Goal: Transaction & Acquisition: Book appointment/travel/reservation

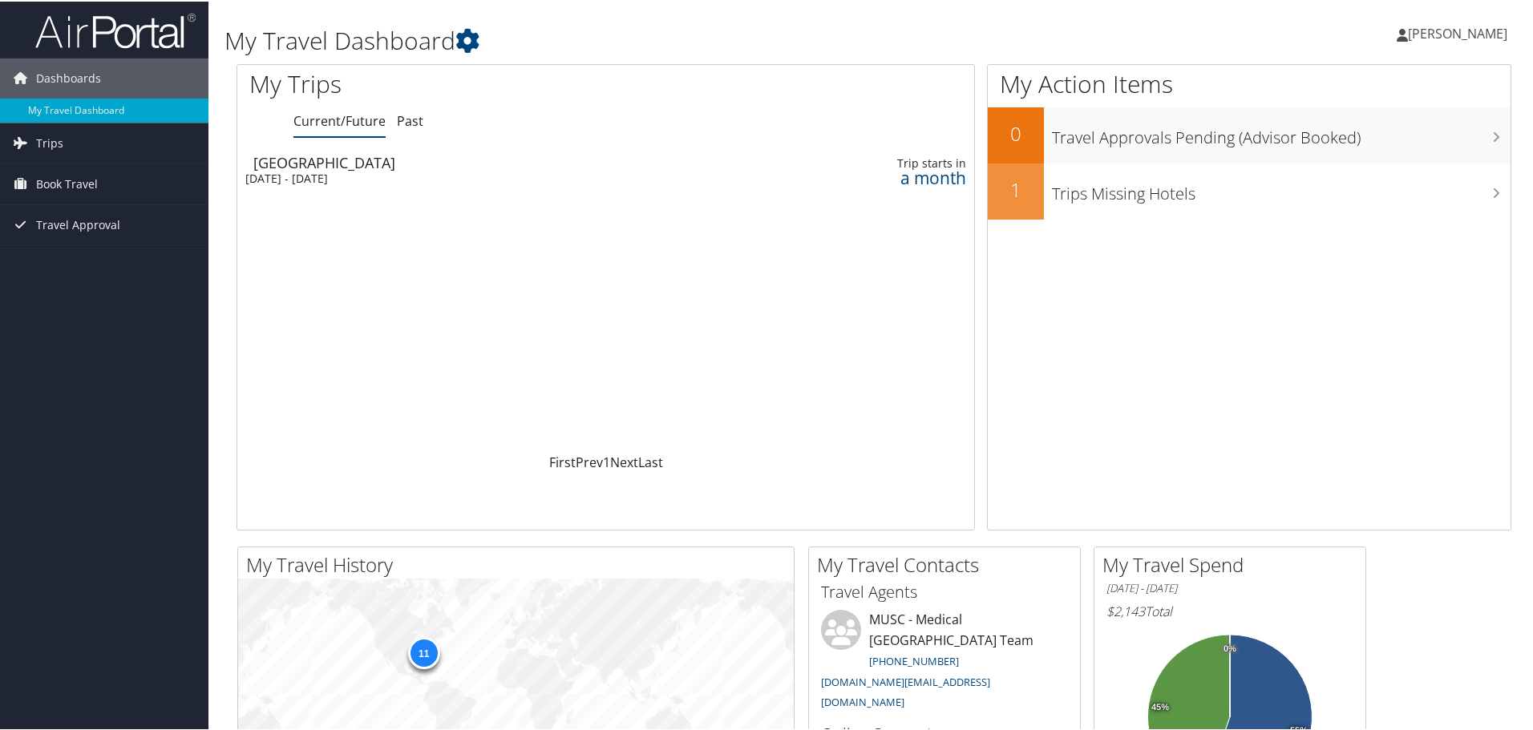
click at [336, 180] on div "[DATE] - [DATE]" at bounding box center [481, 177] width 473 height 14
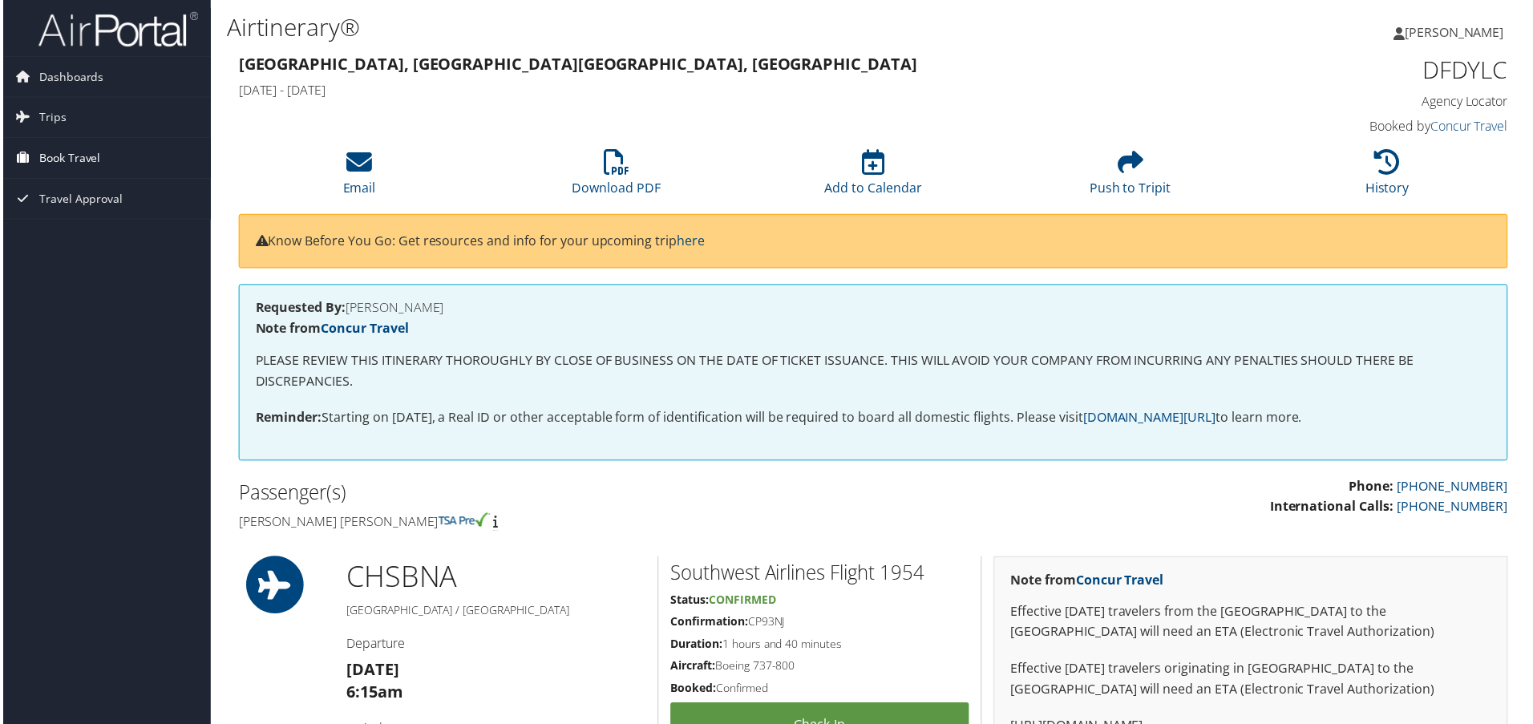
click at [106, 162] on link "Book Travel" at bounding box center [104, 159] width 208 height 40
click at [91, 240] on link "Book/Manage Online Trips" at bounding box center [104, 239] width 208 height 24
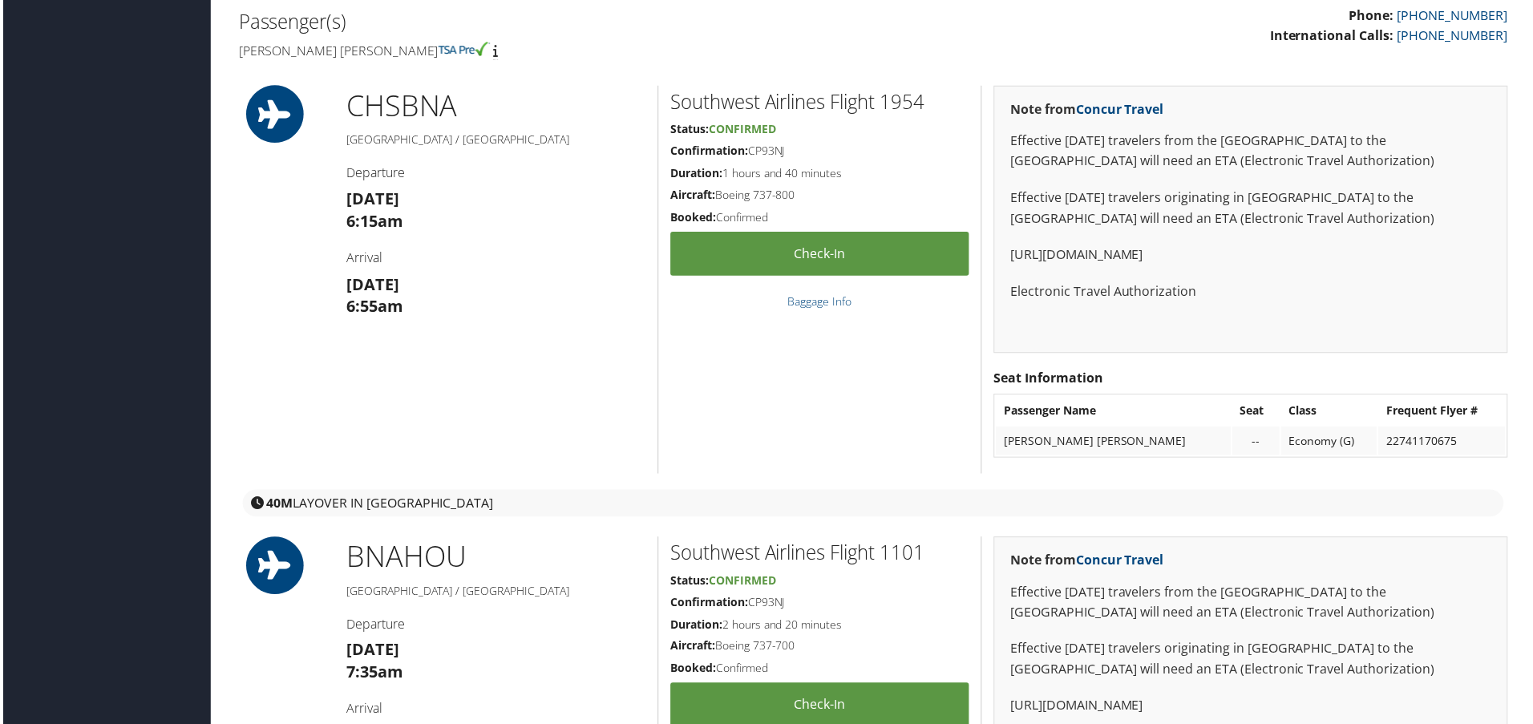
scroll to position [561, 0]
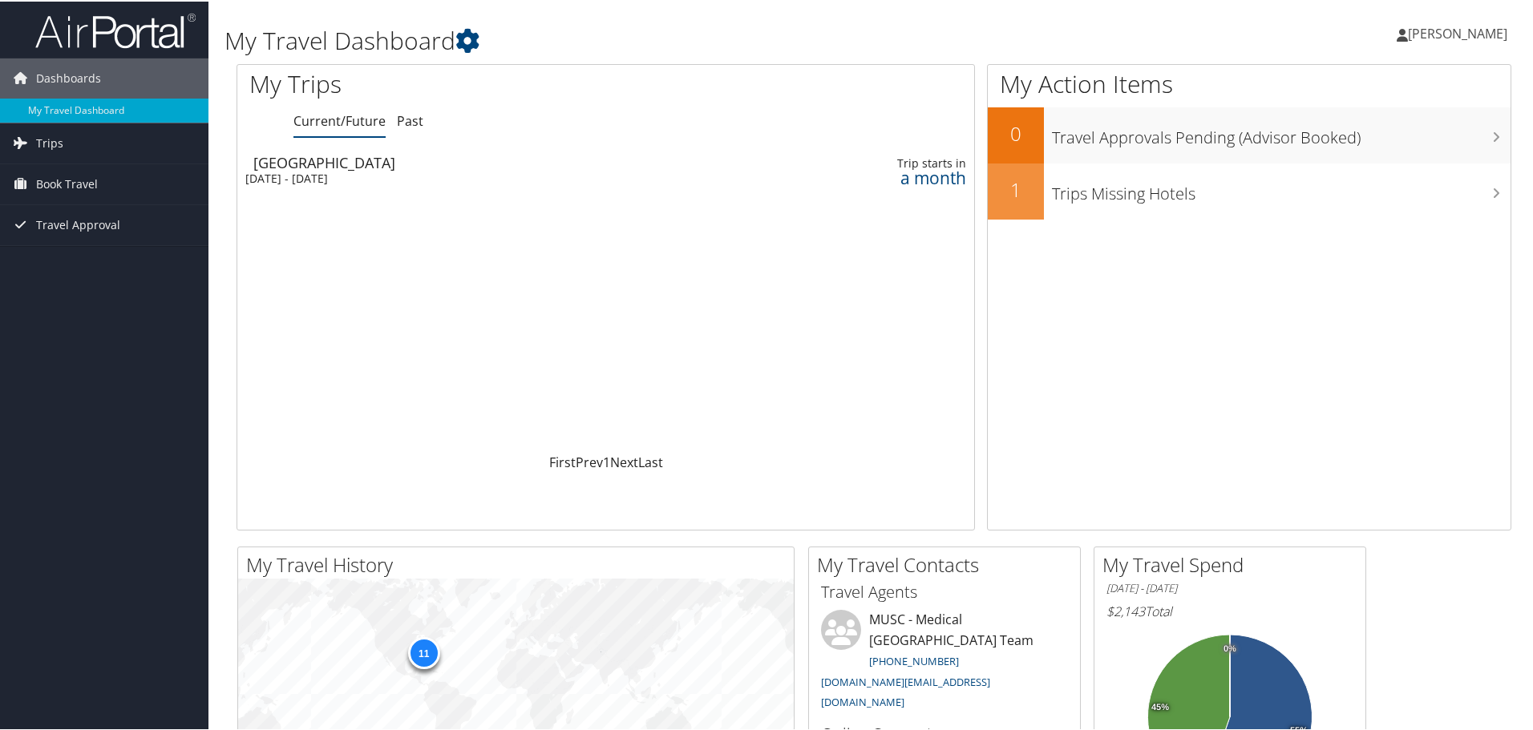
click at [1446, 34] on span "[PERSON_NAME]" at bounding box center [1457, 32] width 99 height 18
click at [139, 176] on link "Book Travel" at bounding box center [104, 183] width 208 height 40
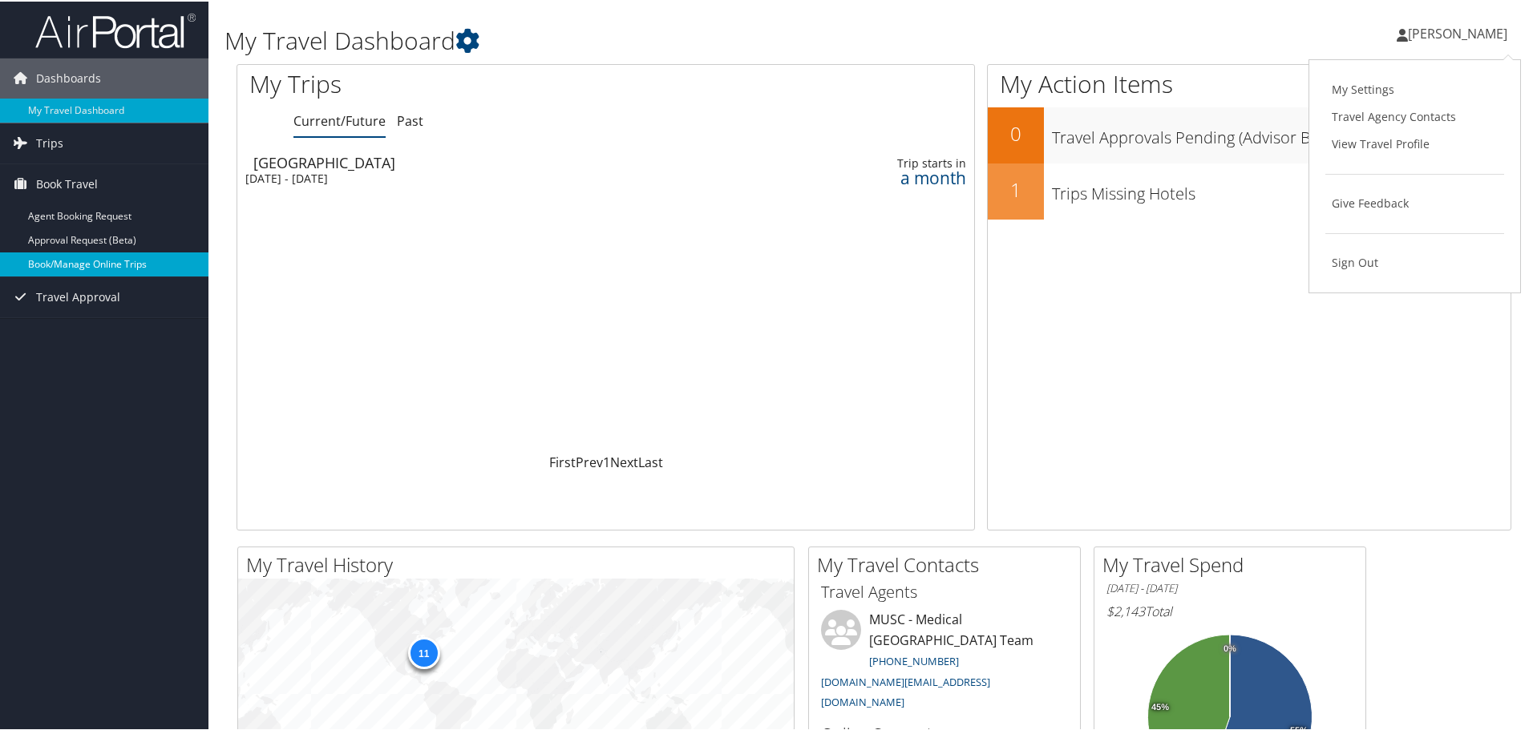
click at [94, 261] on link "Book/Manage Online Trips" at bounding box center [104, 263] width 208 height 24
